Goal: Task Accomplishment & Management: Use online tool/utility

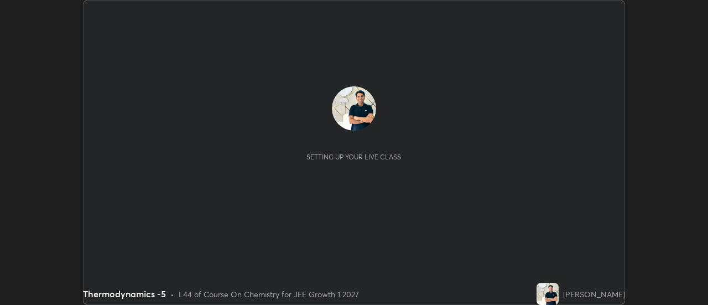
scroll to position [305, 708]
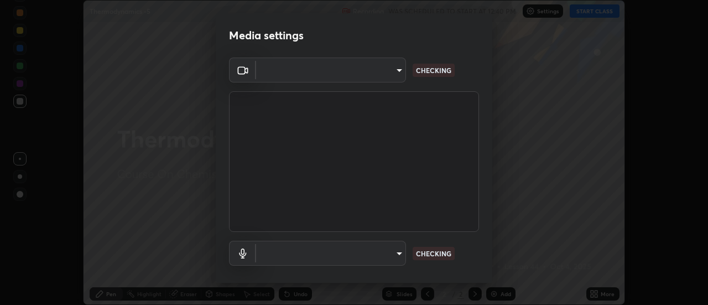
type input "c4401408a52d40c38515236f221603e9a854b9d3f030f2e841847d71f832acc5"
type input "communications"
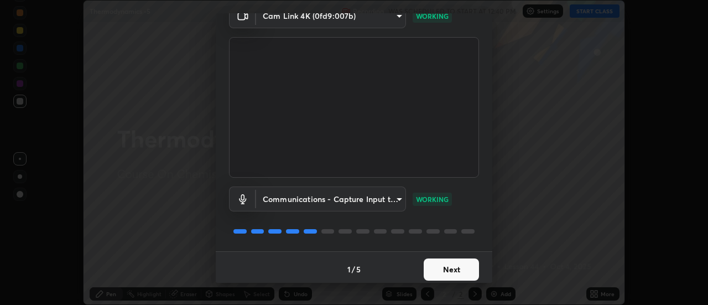
scroll to position [58, 0]
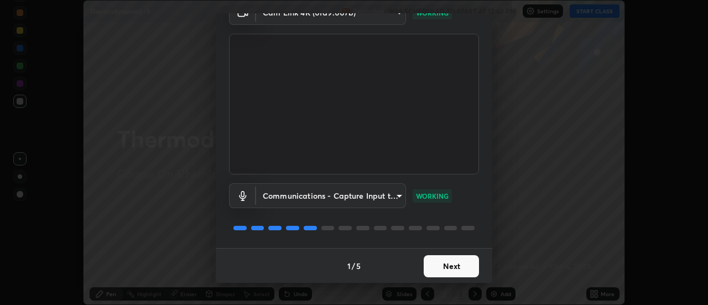
click at [457, 261] on button "Next" at bounding box center [451, 266] width 55 height 22
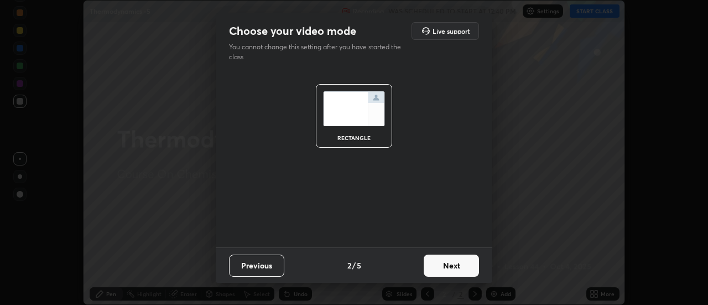
scroll to position [0, 0]
click at [459, 264] on button "Next" at bounding box center [451, 266] width 55 height 22
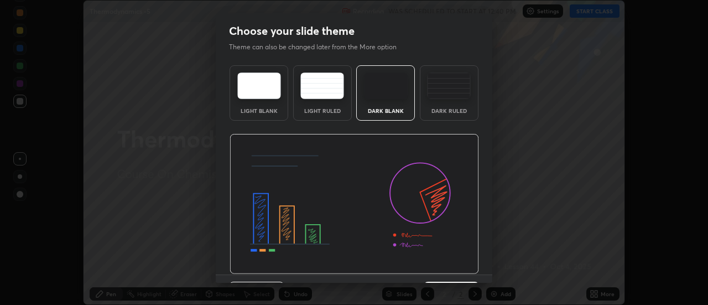
scroll to position [27, 0]
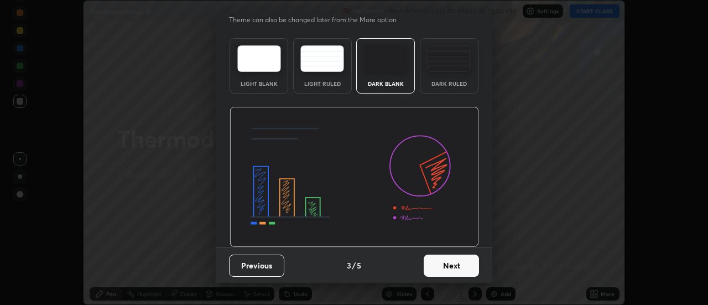
click at [462, 267] on button "Next" at bounding box center [451, 266] width 55 height 22
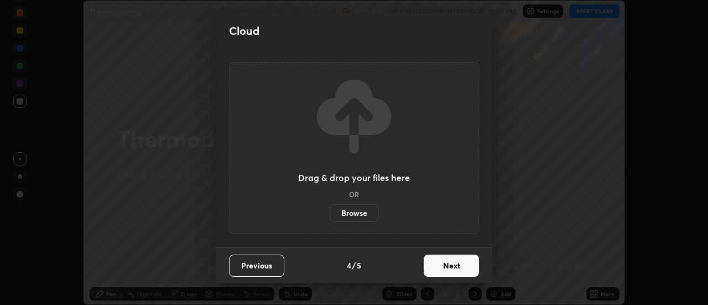
scroll to position [0, 0]
click at [363, 211] on label "Browse" at bounding box center [354, 213] width 49 height 18
click at [330, 211] on input "Browse" at bounding box center [330, 213] width 0 height 18
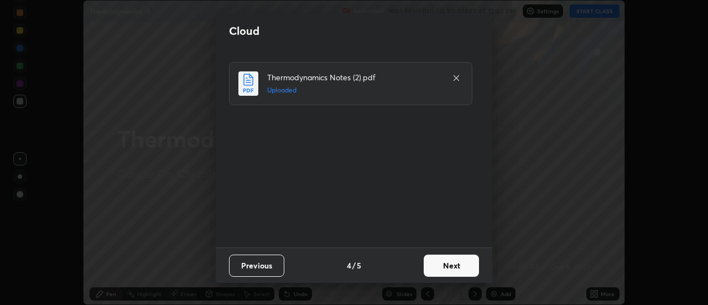
click at [454, 263] on button "Next" at bounding box center [451, 266] width 55 height 22
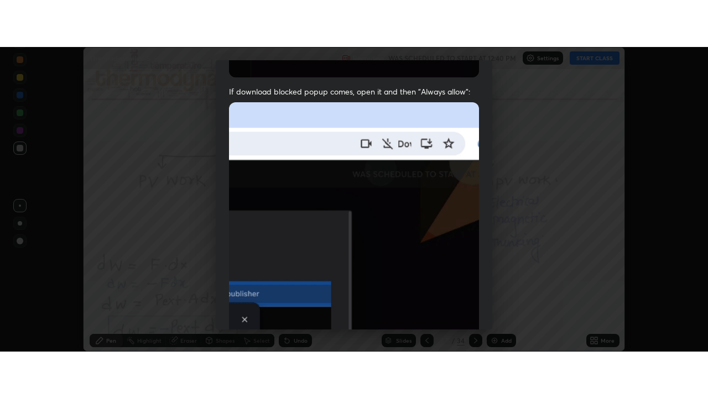
scroll to position [284, 0]
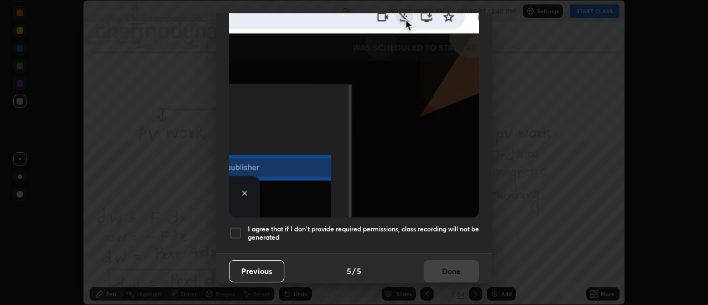
click at [442, 225] on h5 "I agree that if I don't provide required permissions, class recording will not …" at bounding box center [363, 233] width 231 height 17
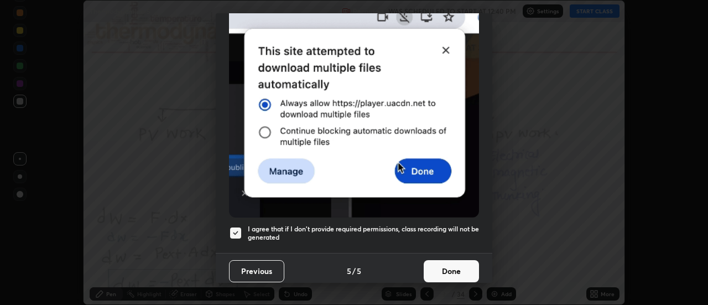
click at [454, 265] on button "Done" at bounding box center [451, 271] width 55 height 22
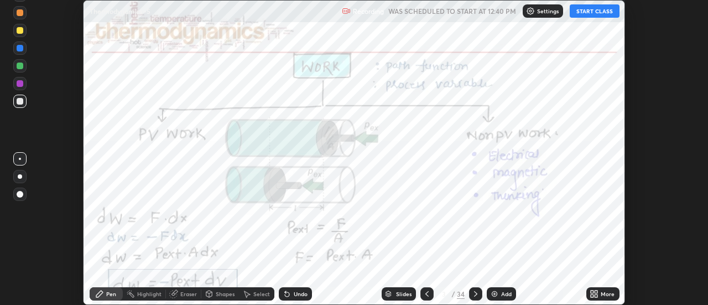
click at [596, 293] on icon at bounding box center [596, 292] width 3 height 3
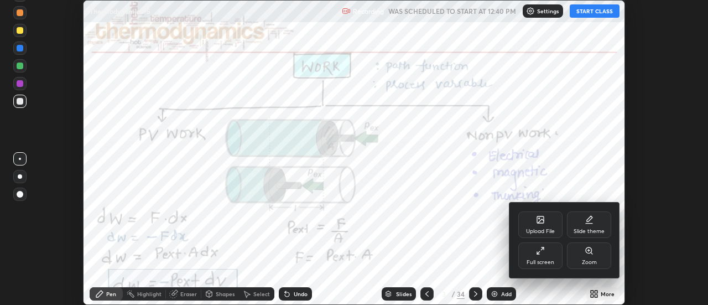
click at [545, 255] on div "Full screen" at bounding box center [541, 255] width 44 height 27
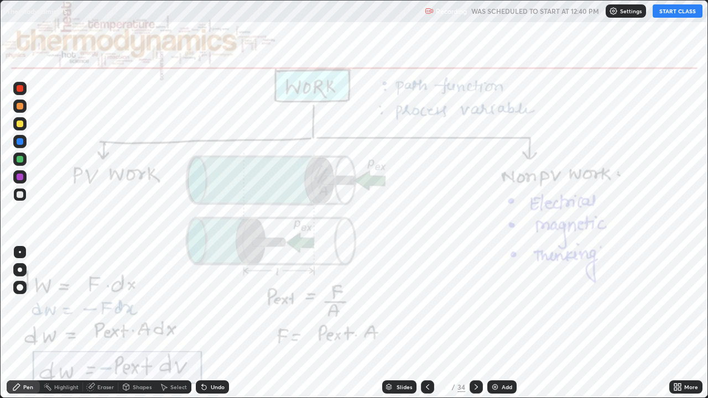
scroll to position [398, 708]
click at [671, 10] on button "START CLASS" at bounding box center [678, 10] width 50 height 13
click at [480, 304] on div at bounding box center [476, 387] width 13 height 13
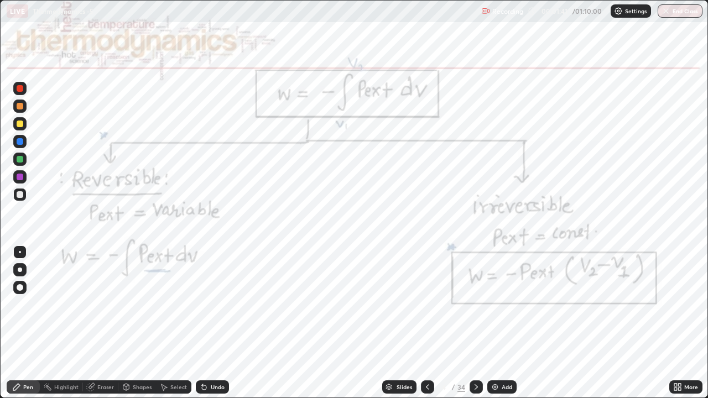
click at [20, 89] on div at bounding box center [20, 88] width 7 height 7
click at [141, 304] on div "Shapes" at bounding box center [142, 388] width 19 height 6
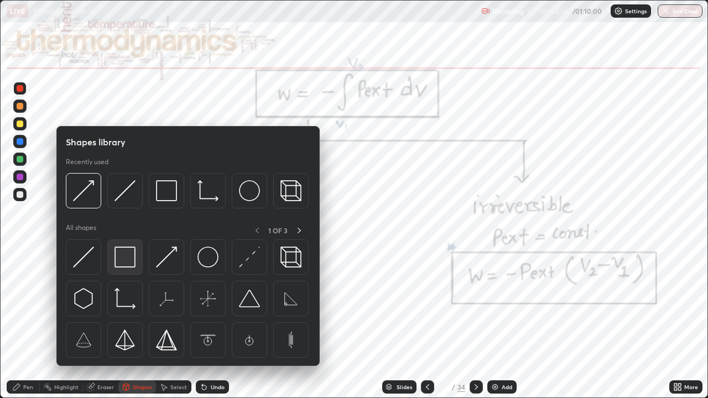
click at [128, 259] on img at bounding box center [125, 257] width 21 height 21
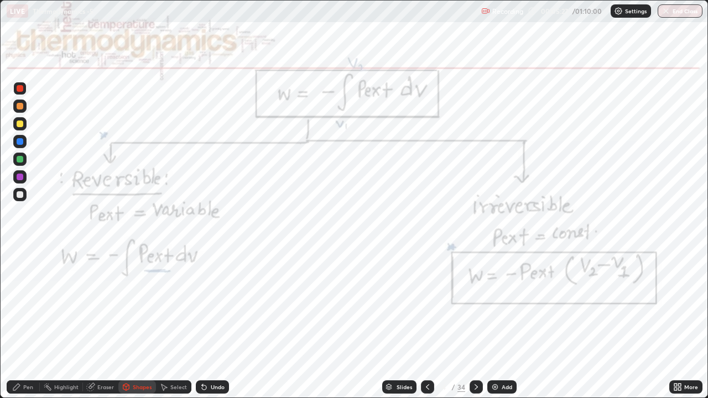
click at [475, 304] on icon at bounding box center [476, 387] width 9 height 9
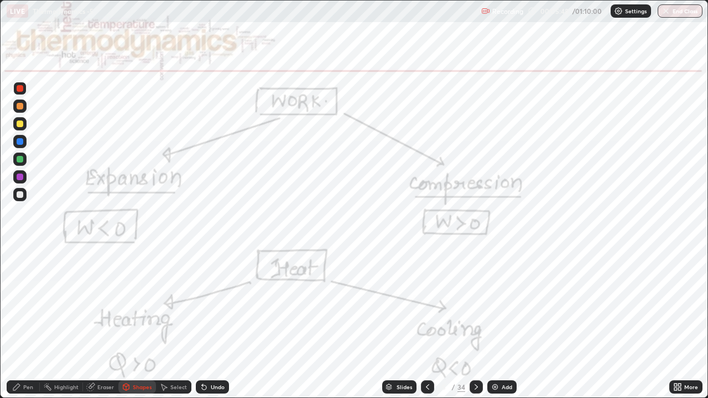
click at [212, 304] on div "Undo" at bounding box center [218, 388] width 14 height 6
click at [25, 304] on div "Pen" at bounding box center [28, 388] width 10 height 6
click at [94, 304] on icon at bounding box center [90, 387] width 9 height 9
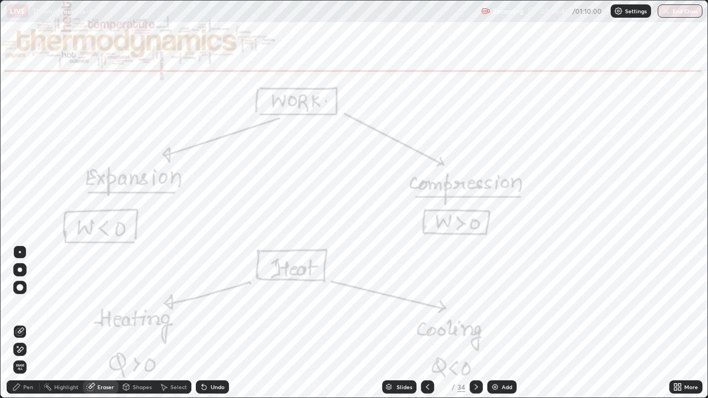
click at [24, 304] on icon at bounding box center [19, 349] width 9 height 9
click at [29, 304] on div "Pen" at bounding box center [28, 388] width 10 height 6
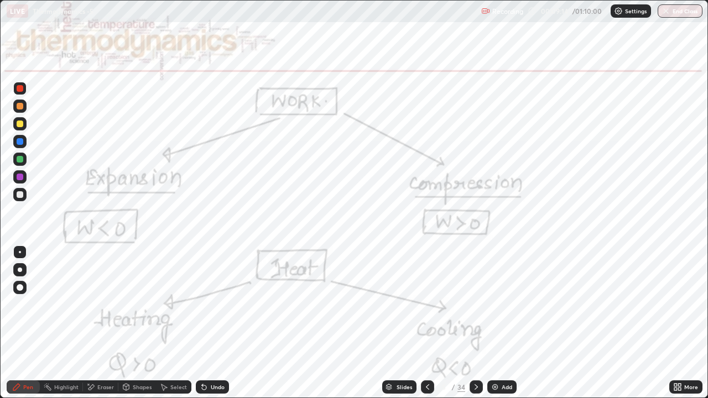
click at [20, 89] on div at bounding box center [20, 88] width 7 height 7
click at [476, 304] on icon at bounding box center [476, 387] width 9 height 9
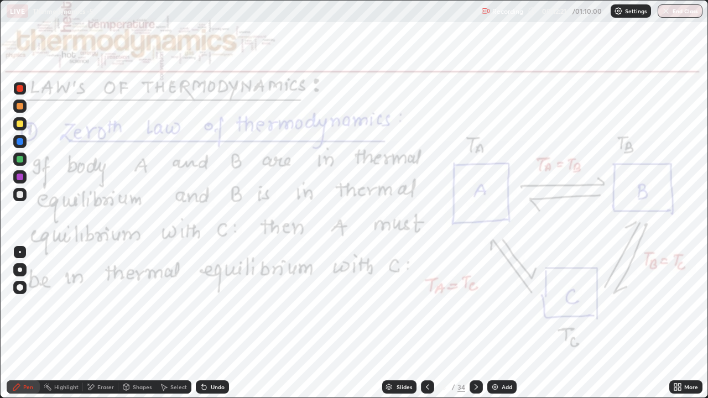
click at [497, 304] on img at bounding box center [495, 387] width 9 height 9
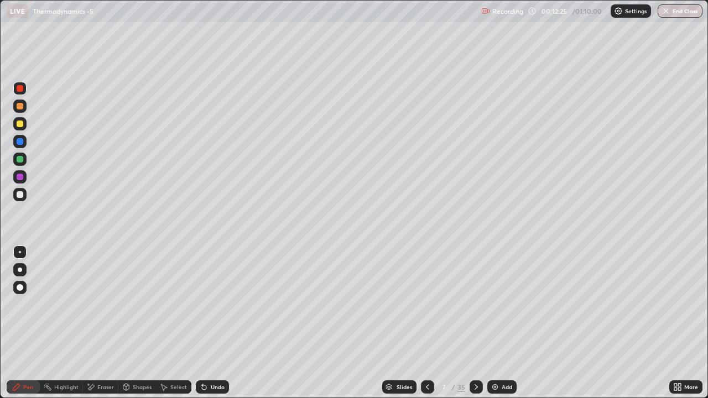
click at [22, 195] on div at bounding box center [20, 194] width 7 height 7
click at [211, 304] on div "Undo" at bounding box center [218, 388] width 14 height 6
click at [103, 304] on div "Eraser" at bounding box center [105, 388] width 17 height 6
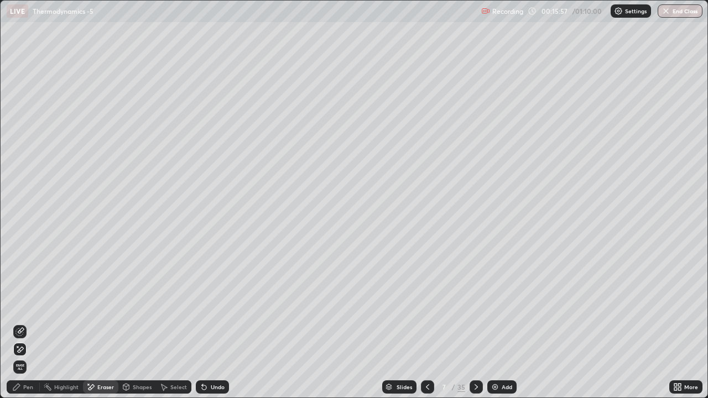
click at [23, 304] on icon at bounding box center [19, 349] width 9 height 9
click at [25, 304] on div "Pen" at bounding box center [28, 388] width 10 height 6
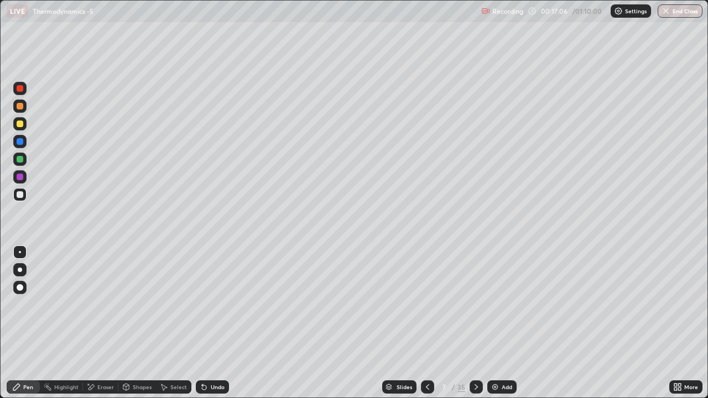
click at [494, 304] on img at bounding box center [495, 387] width 9 height 9
click at [205, 304] on icon at bounding box center [204, 388] width 4 height 4
click at [203, 304] on icon at bounding box center [204, 388] width 4 height 4
click at [208, 304] on div "Undo" at bounding box center [212, 387] width 33 height 13
click at [215, 304] on div "Undo" at bounding box center [218, 388] width 14 height 6
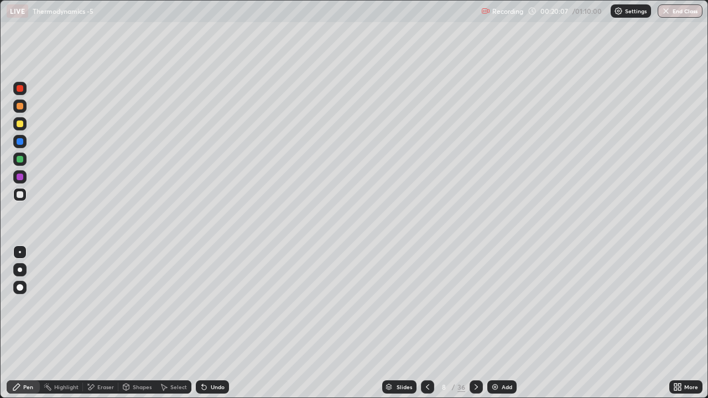
click at [214, 304] on div "Undo" at bounding box center [218, 388] width 14 height 6
click at [213, 304] on div "Undo" at bounding box center [218, 388] width 14 height 6
click at [216, 304] on div "Undo" at bounding box center [218, 388] width 14 height 6
click at [401, 304] on div "Slides" at bounding box center [404, 388] width 15 height 6
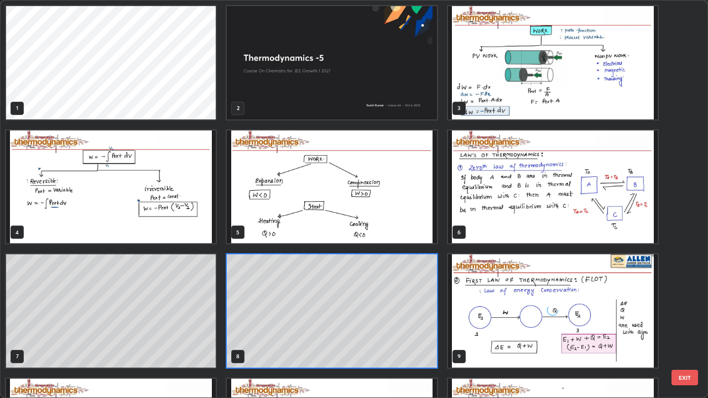
scroll to position [394, 702]
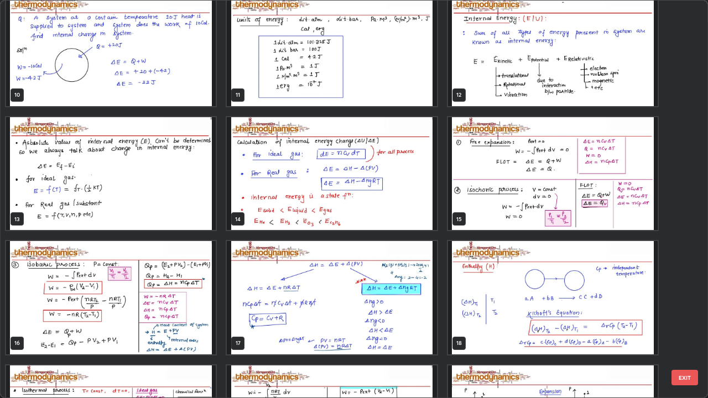
click at [516, 79] on img "grid" at bounding box center [553, 49] width 210 height 113
click at [515, 78] on div "10 11 12 13 14 15 16 17 18 19 20 21 22 23 24" at bounding box center [345, 199] width 688 height 397
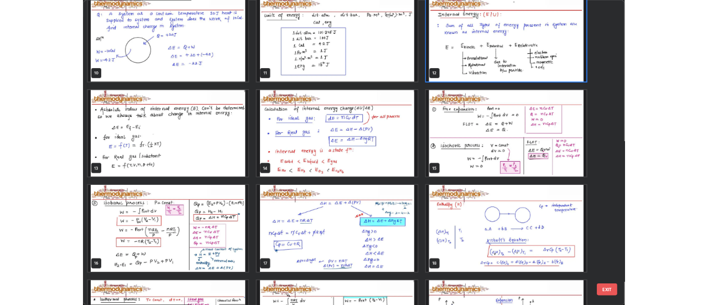
scroll to position [373, 0]
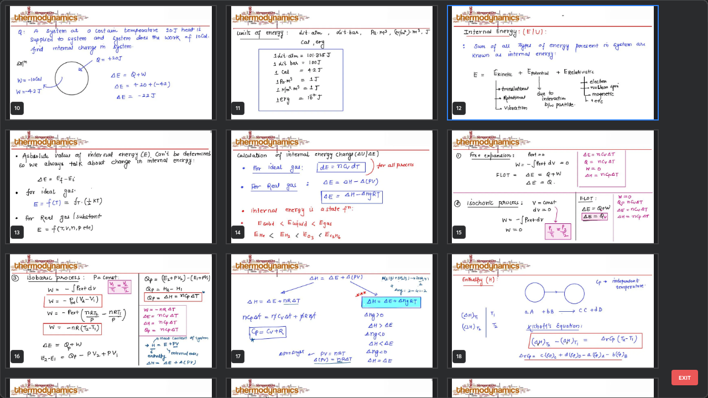
click at [536, 77] on img "grid" at bounding box center [553, 62] width 210 height 113
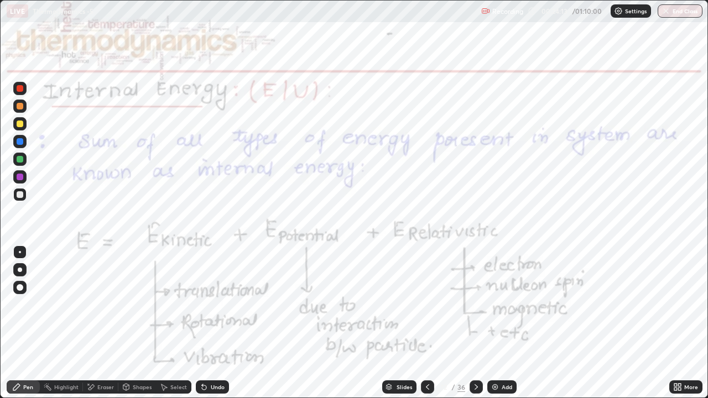
click at [537, 79] on img "grid" at bounding box center [553, 62] width 210 height 113
click at [538, 80] on img "grid" at bounding box center [553, 62] width 210 height 113
click at [20, 89] on div at bounding box center [20, 88] width 7 height 7
click at [202, 304] on icon at bounding box center [204, 388] width 4 height 4
click at [138, 304] on div "Shapes" at bounding box center [142, 388] width 19 height 6
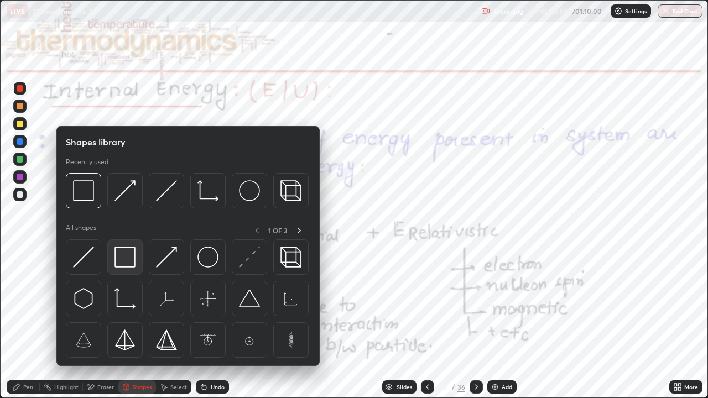
click at [125, 257] on img at bounding box center [125, 257] width 21 height 21
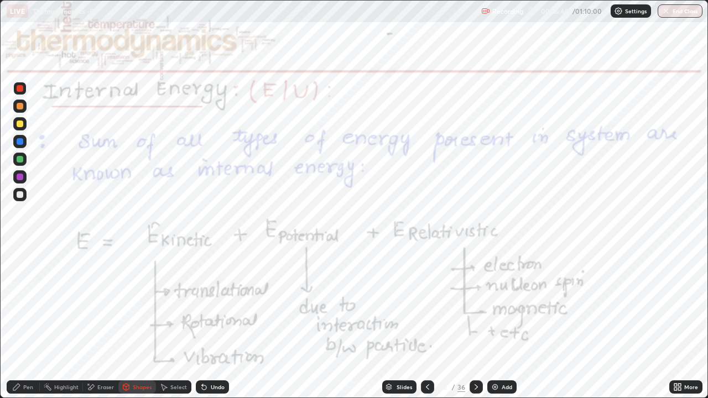
click at [23, 141] on div at bounding box center [20, 141] width 7 height 7
click at [23, 158] on div at bounding box center [20, 159] width 7 height 7
click at [19, 106] on div at bounding box center [20, 106] width 7 height 7
click at [220, 304] on div "Undo" at bounding box center [218, 388] width 14 height 6
click at [217, 304] on div "Undo" at bounding box center [212, 387] width 33 height 13
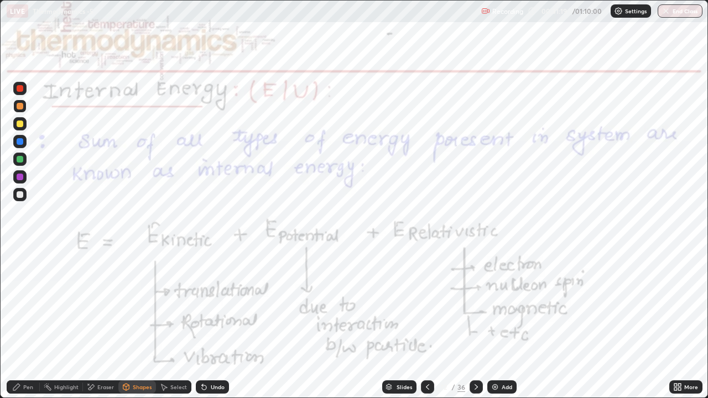
click at [24, 92] on div at bounding box center [19, 88] width 13 height 13
click at [217, 304] on div "Undo" at bounding box center [218, 388] width 14 height 6
click at [208, 304] on div "Undo" at bounding box center [212, 387] width 33 height 13
click at [26, 304] on div "Pen" at bounding box center [23, 387] width 33 height 13
click at [475, 304] on icon at bounding box center [476, 387] width 9 height 9
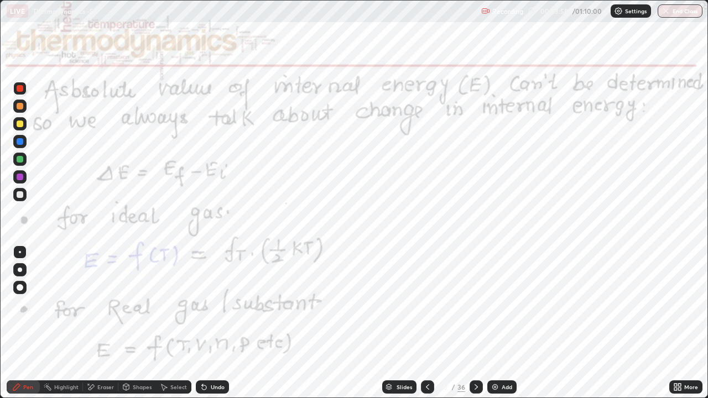
click at [136, 304] on div "Shapes" at bounding box center [142, 388] width 19 height 6
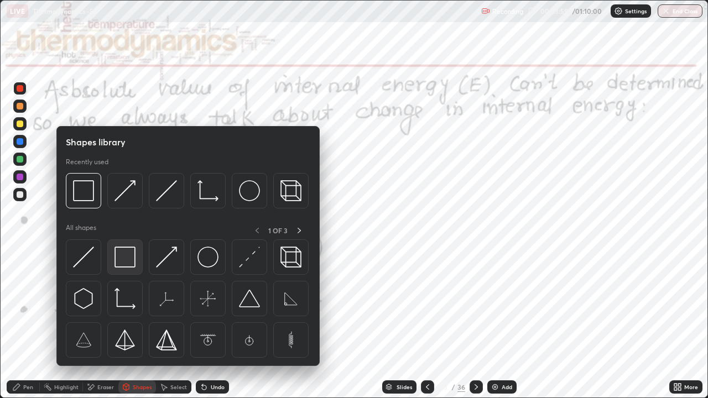
click at [123, 262] on img at bounding box center [125, 257] width 21 height 21
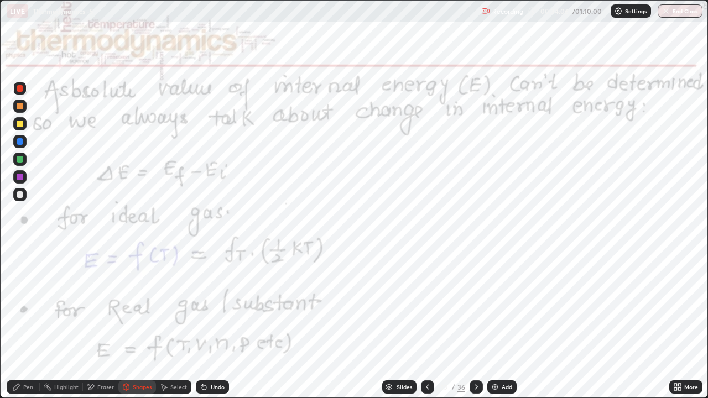
click at [29, 304] on div "Pen" at bounding box center [28, 388] width 10 height 6
click at [224, 304] on div "Undo" at bounding box center [212, 387] width 33 height 13
click at [220, 304] on div "Undo" at bounding box center [218, 388] width 14 height 6
click at [224, 304] on div "Undo" at bounding box center [212, 387] width 33 height 13
click at [481, 304] on div at bounding box center [476, 387] width 13 height 13
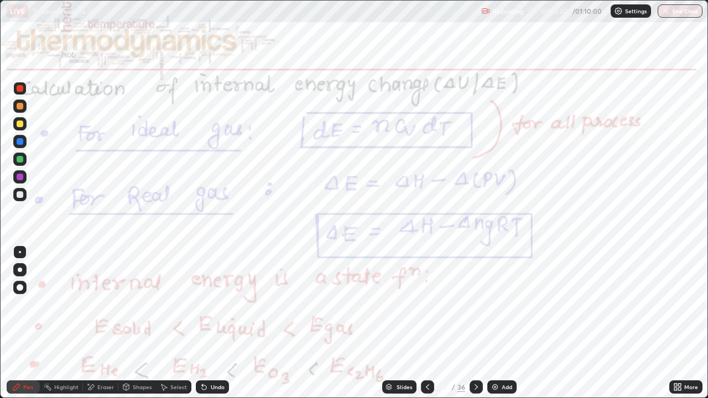
click at [495, 304] on img at bounding box center [495, 387] width 9 height 9
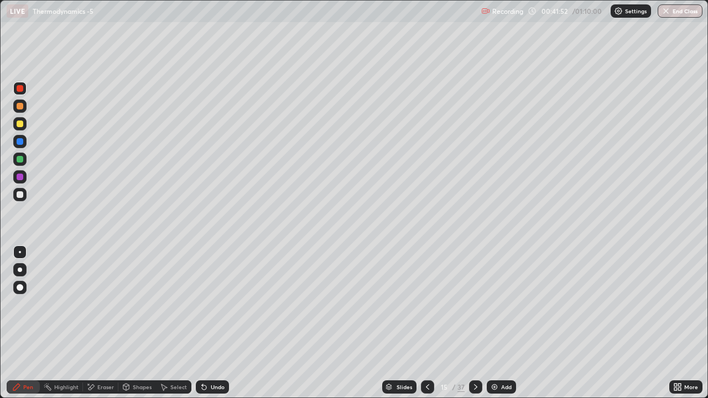
click at [20, 194] on div at bounding box center [20, 194] width 7 height 7
click at [206, 304] on icon at bounding box center [204, 387] width 9 height 9
click at [205, 304] on icon at bounding box center [204, 387] width 9 height 9
click at [212, 304] on div "Undo" at bounding box center [218, 388] width 14 height 6
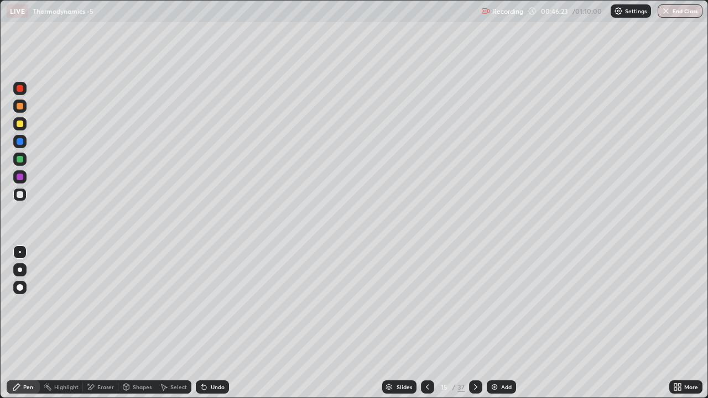
click at [220, 304] on div "Undo" at bounding box center [218, 388] width 14 height 6
click at [216, 304] on div "Undo" at bounding box center [212, 387] width 33 height 13
click at [211, 304] on div "Undo" at bounding box center [218, 388] width 14 height 6
click at [208, 304] on div "Undo" at bounding box center [212, 387] width 33 height 13
click at [496, 304] on img at bounding box center [494, 387] width 9 height 9
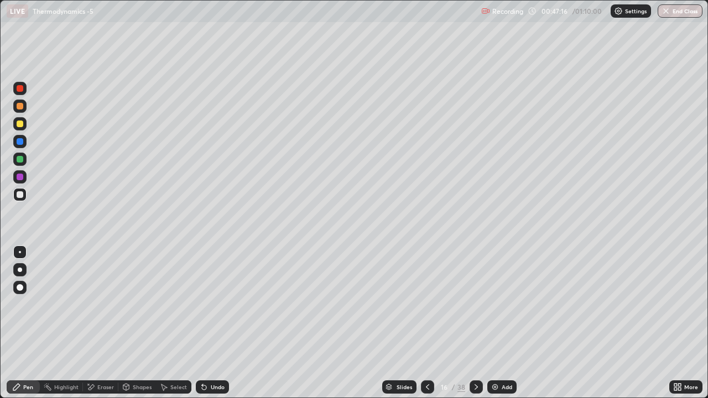
click at [425, 304] on icon at bounding box center [427, 387] width 9 height 9
click at [475, 304] on icon at bounding box center [476, 388] width 3 height 6
click at [203, 304] on icon at bounding box center [204, 388] width 4 height 4
click at [206, 304] on icon at bounding box center [204, 387] width 9 height 9
click at [209, 304] on div "Undo" at bounding box center [212, 387] width 33 height 13
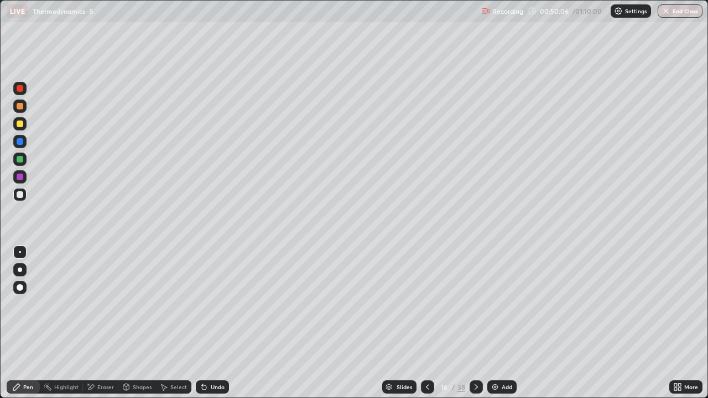
click at [217, 304] on div "Undo" at bounding box center [218, 388] width 14 height 6
click at [214, 304] on div "Undo" at bounding box center [218, 388] width 14 height 6
click at [495, 304] on img at bounding box center [495, 387] width 9 height 9
click at [214, 304] on div "Undo" at bounding box center [218, 388] width 14 height 6
click at [211, 304] on div "Undo" at bounding box center [218, 388] width 14 height 6
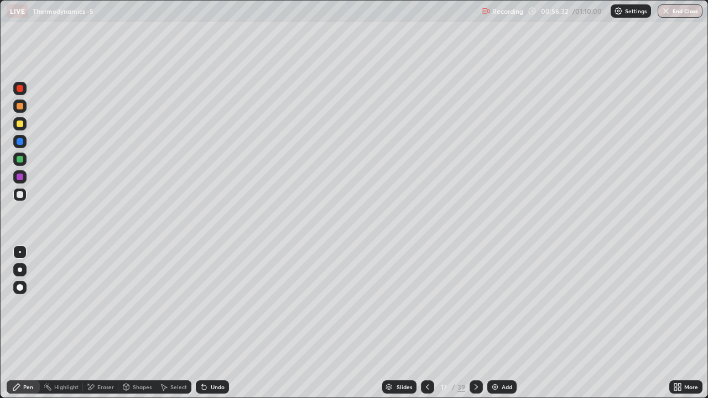
click at [206, 304] on icon at bounding box center [204, 387] width 9 height 9
click at [207, 304] on div "Undo" at bounding box center [212, 387] width 33 height 13
click at [206, 304] on icon at bounding box center [204, 387] width 9 height 9
click at [214, 304] on div "Undo" at bounding box center [212, 387] width 33 height 13
click at [214, 304] on div "Undo" at bounding box center [218, 388] width 14 height 6
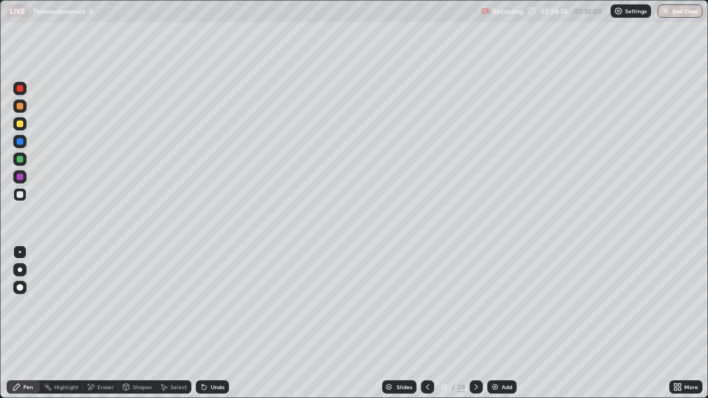
click at [214, 304] on div "Undo" at bounding box center [218, 388] width 14 height 6
click at [215, 304] on div "Undo" at bounding box center [218, 388] width 14 height 6
click at [216, 304] on div "Undo" at bounding box center [218, 388] width 14 height 6
click at [217, 304] on div "Undo" at bounding box center [218, 388] width 14 height 6
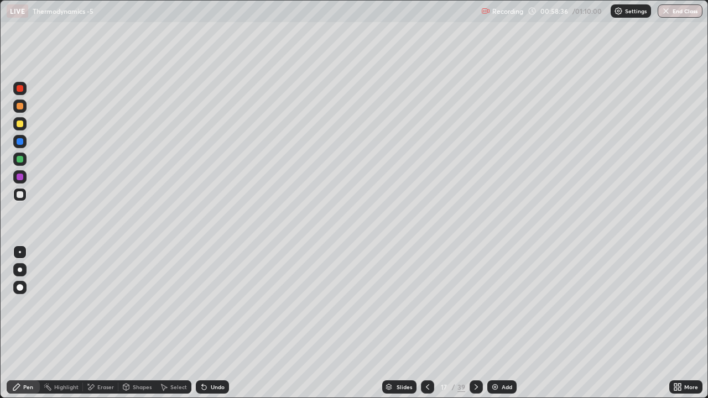
click at [216, 304] on div "Undo" at bounding box center [218, 388] width 14 height 6
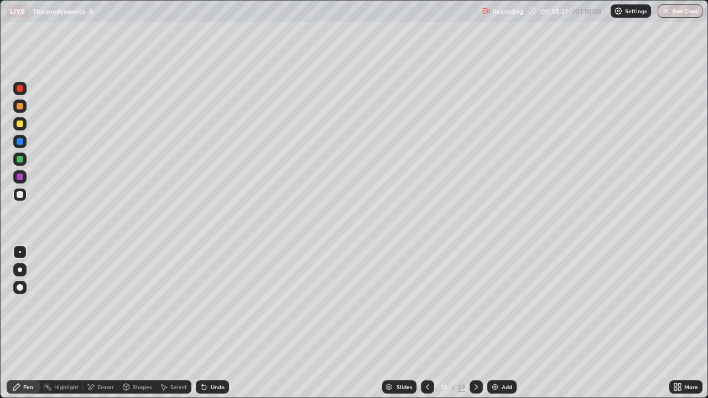
click at [216, 304] on div "Undo" at bounding box center [218, 388] width 14 height 6
click at [215, 304] on div "Undo" at bounding box center [218, 388] width 14 height 6
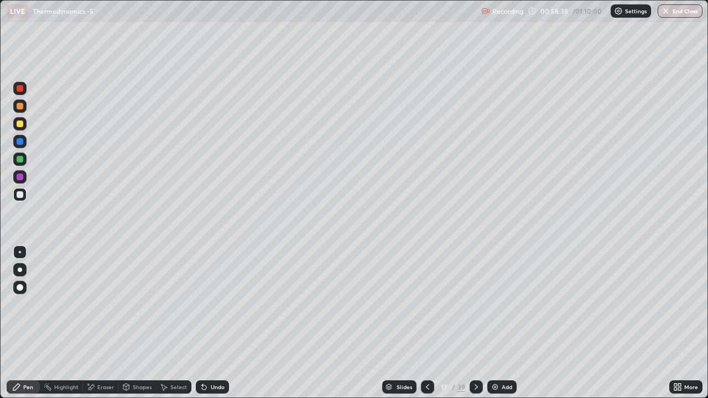
click at [216, 304] on div "Undo" at bounding box center [218, 388] width 14 height 6
click at [215, 304] on div "Undo" at bounding box center [218, 388] width 14 height 6
click at [216, 304] on div "Undo" at bounding box center [218, 388] width 14 height 6
click at [214, 304] on div "Undo" at bounding box center [218, 388] width 14 height 6
click at [101, 304] on div "Eraser" at bounding box center [105, 388] width 17 height 6
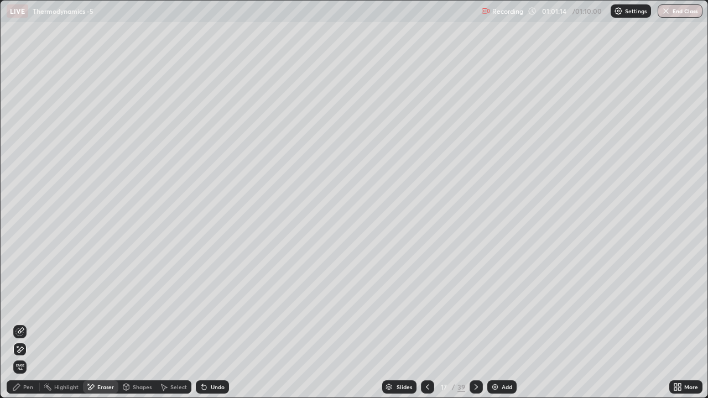
click at [30, 304] on div "Pen" at bounding box center [28, 388] width 10 height 6
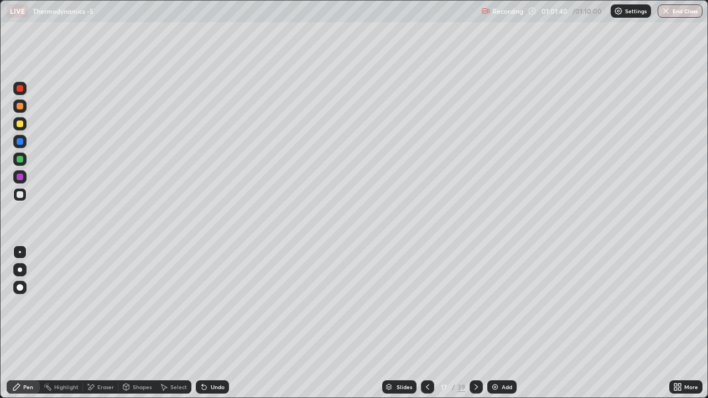
click at [99, 304] on div "Eraser" at bounding box center [105, 388] width 17 height 6
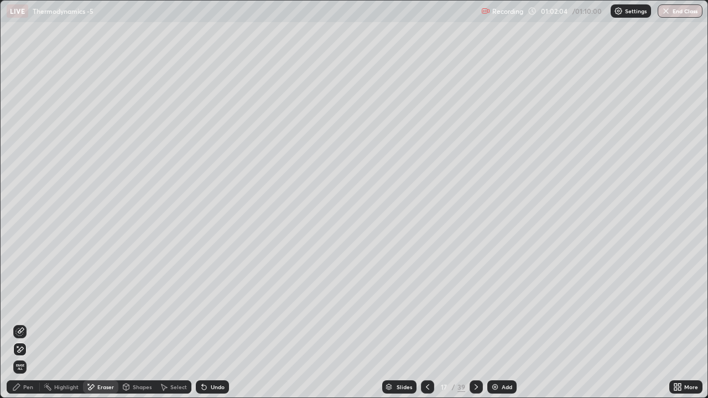
click at [25, 304] on div "Pen" at bounding box center [28, 388] width 10 height 6
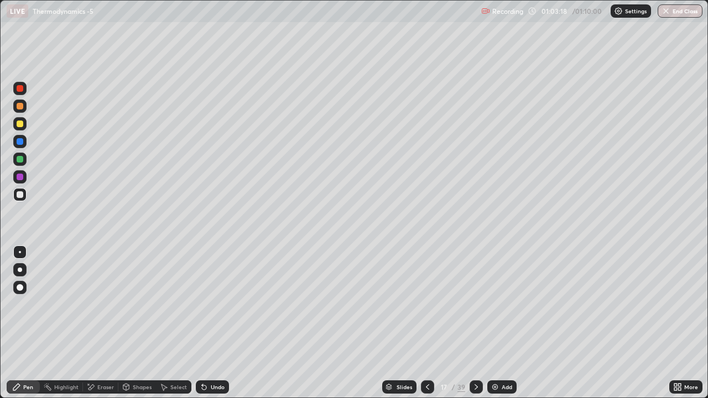
click at [207, 304] on div "Undo" at bounding box center [212, 387] width 33 height 13
click at [206, 304] on icon at bounding box center [204, 387] width 9 height 9
click at [209, 304] on div "Undo" at bounding box center [212, 387] width 33 height 13
click at [206, 304] on div "Undo" at bounding box center [212, 387] width 33 height 13
click at [203, 304] on div "Undo" at bounding box center [212, 387] width 33 height 13
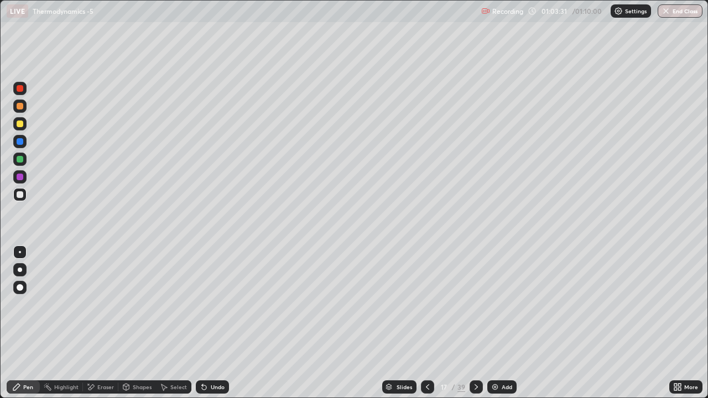
click at [203, 304] on div "Undo" at bounding box center [212, 387] width 33 height 13
click at [202, 304] on div "Undo" at bounding box center [212, 387] width 33 height 13
click at [200, 304] on div "Undo" at bounding box center [212, 387] width 33 height 13
click at [475, 304] on icon at bounding box center [476, 387] width 9 height 9
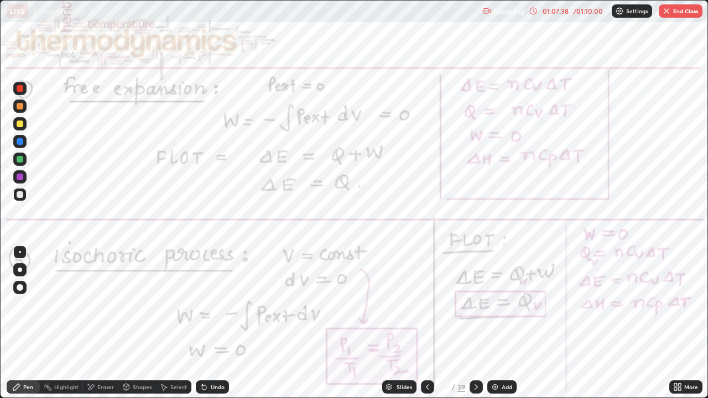
click at [476, 304] on icon at bounding box center [476, 388] width 3 height 6
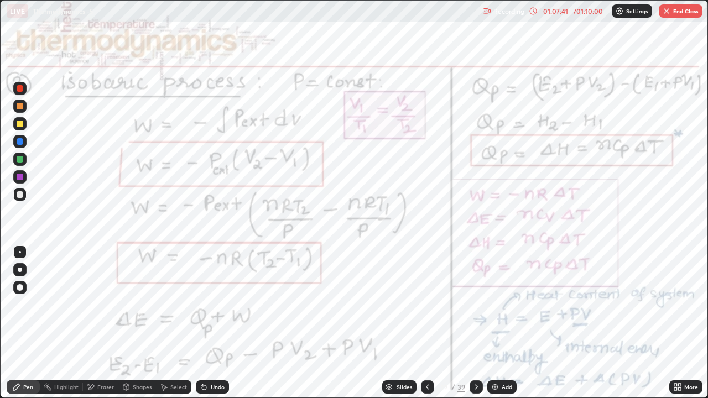
click at [475, 304] on icon at bounding box center [476, 387] width 9 height 9
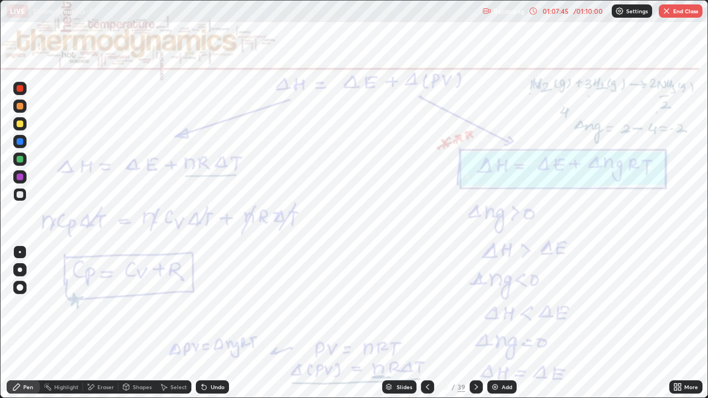
click at [475, 304] on icon at bounding box center [476, 387] width 9 height 9
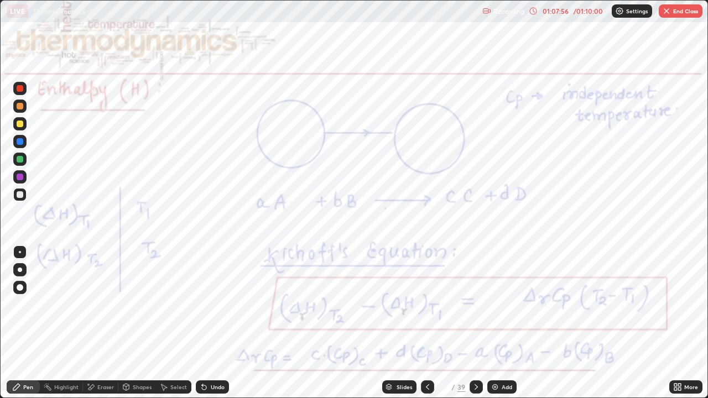
click at [475, 304] on icon at bounding box center [476, 387] width 9 height 9
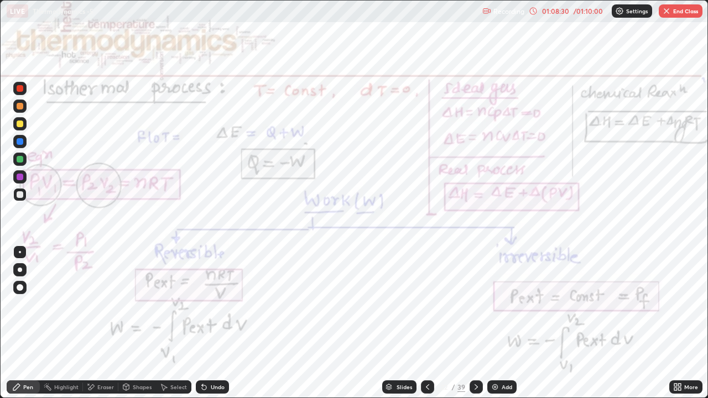
click at [670, 12] on img "button" at bounding box center [666, 11] width 9 height 9
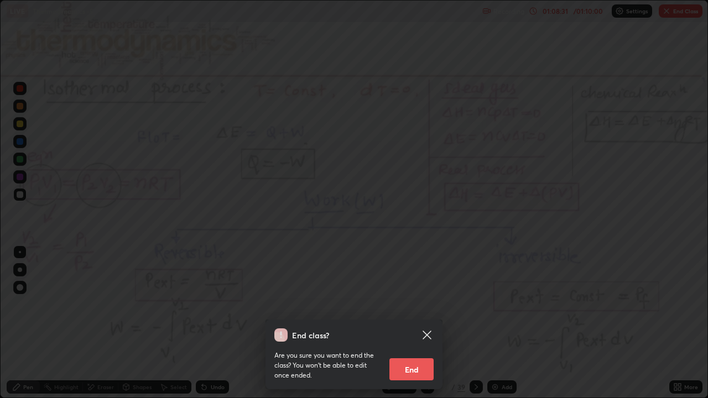
click at [424, 304] on button "End" at bounding box center [412, 370] width 44 height 22
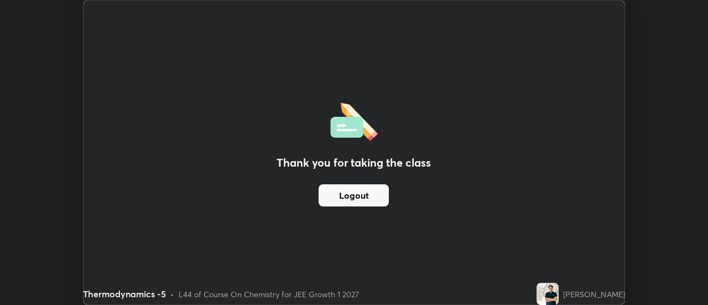
scroll to position [55034, 54631]
